Goal: Check status: Check status

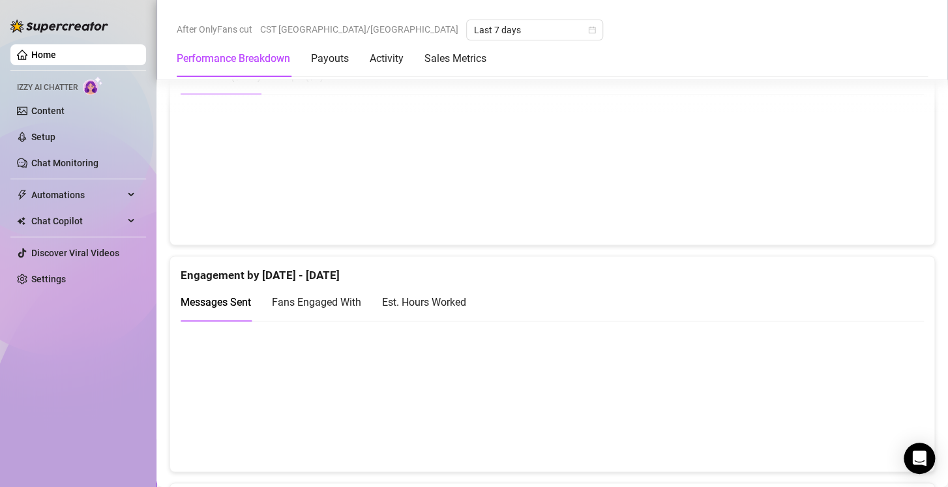
scroll to position [729, 0]
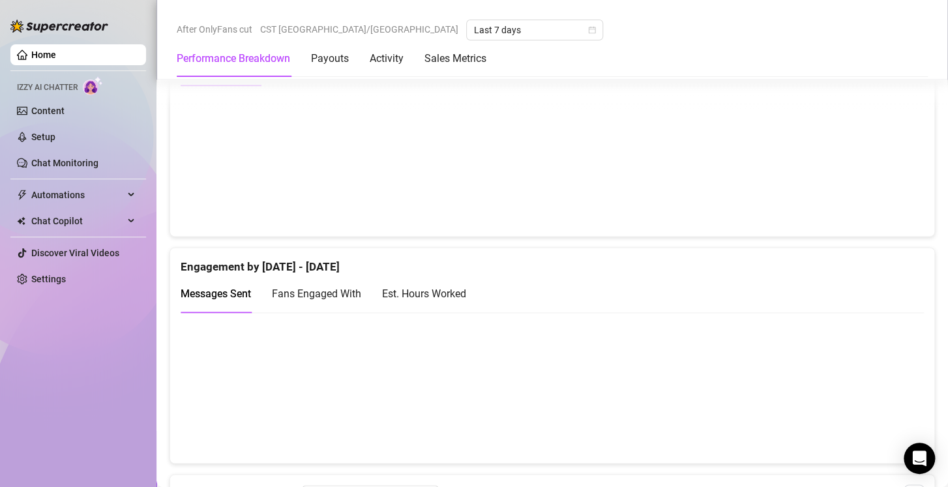
click at [446, 289] on div "Est. Hours Worked" at bounding box center [424, 293] width 84 height 16
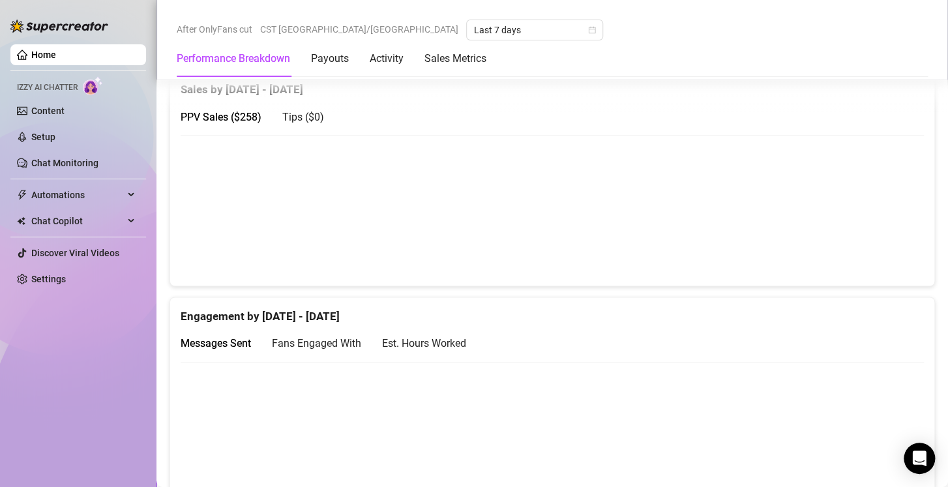
scroll to position [646, 0]
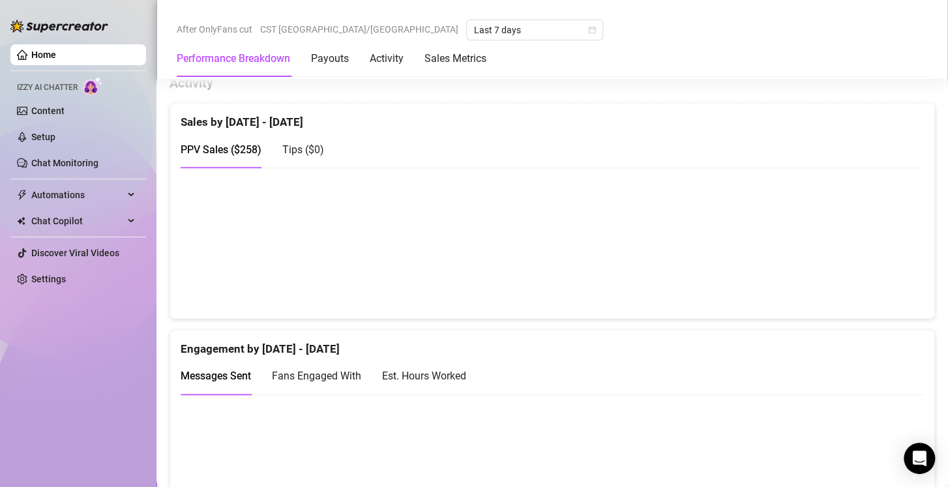
click at [393, 369] on div "Est. Hours Worked" at bounding box center [424, 376] width 84 height 16
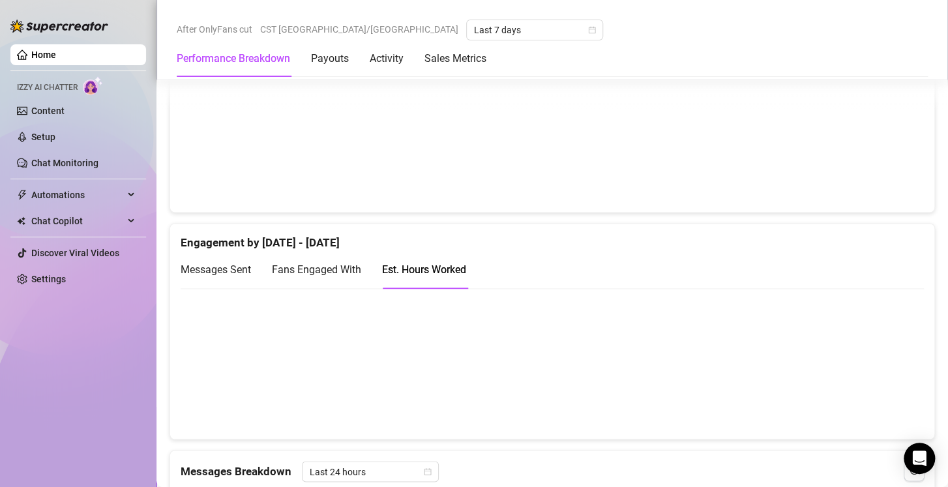
scroll to position [753, 0]
